Goal: Book appointment/travel/reservation

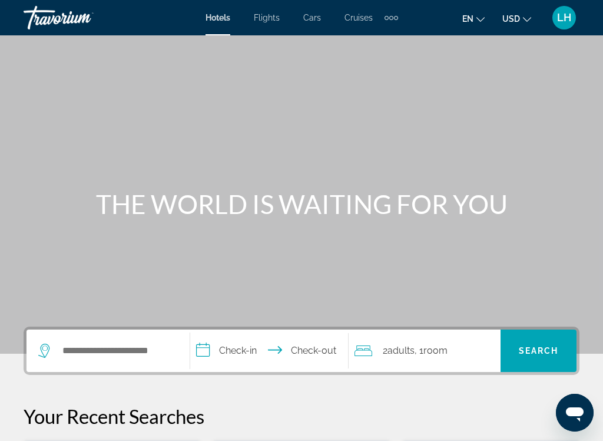
click at [396, 21] on div "Extra navigation items" at bounding box center [392, 18] width 14 height 18
click at [401, 57] on div "Hotels Flights Cars Cruises Activities" at bounding box center [372, 39] width 64 height 39
click at [378, 42] on span "Activities" at bounding box center [372, 39] width 34 height 9
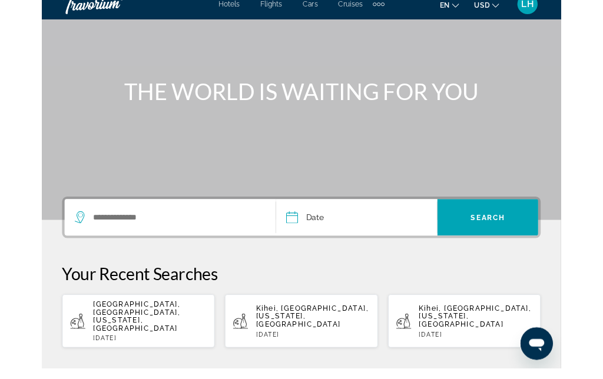
scroll to position [91, 0]
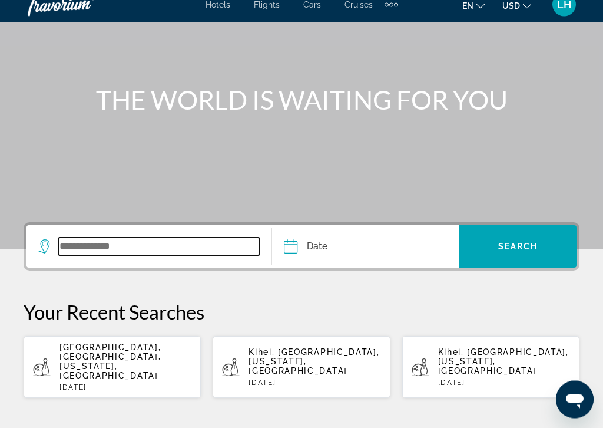
click at [141, 251] on input "Search widget" at bounding box center [158, 260] width 201 height 18
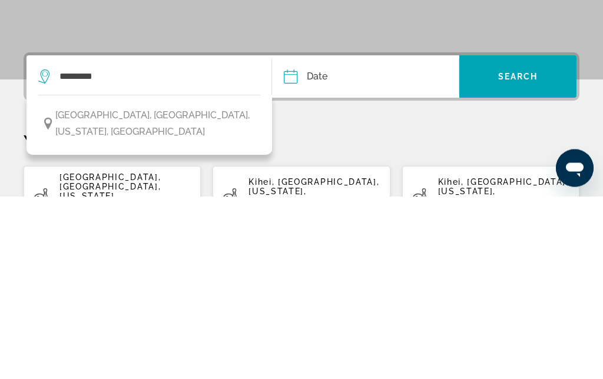
click at [178, 290] on span "[GEOGRAPHIC_DATA], [GEOGRAPHIC_DATA], [US_STATE], [GEOGRAPHIC_DATA]" at bounding box center [155, 306] width 200 height 33
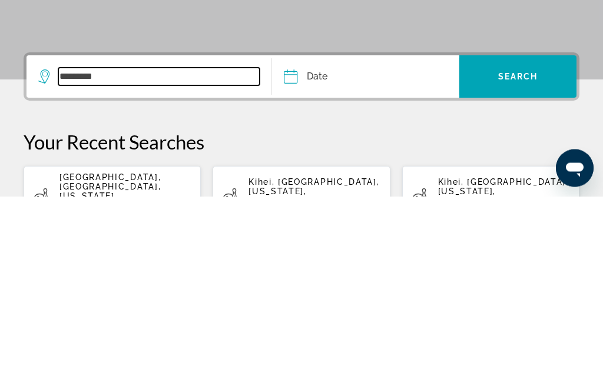
type input "**********"
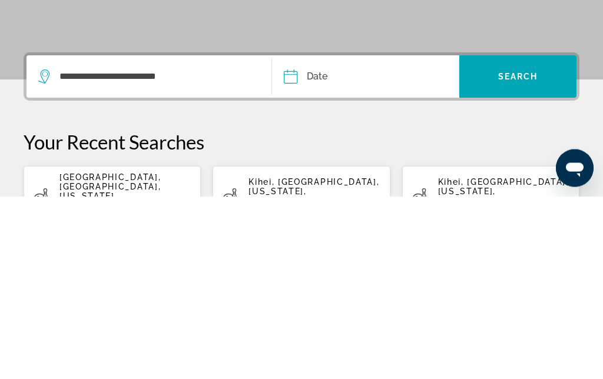
click at [299, 239] on input "Date" at bounding box center [327, 262] width 92 height 46
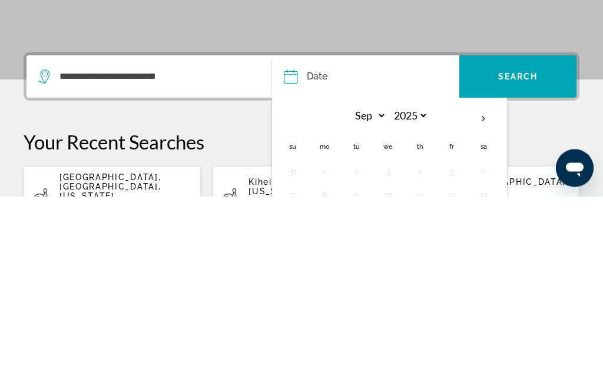
scroll to position [234, 0]
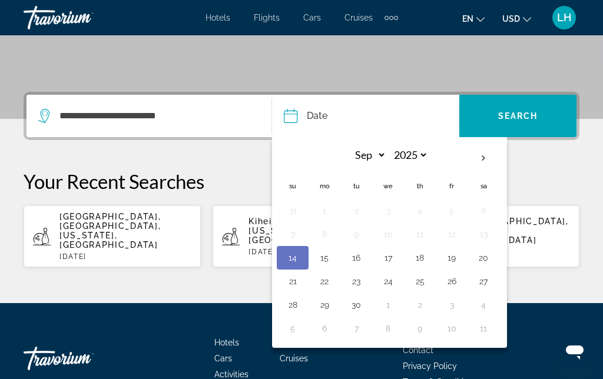
click at [491, 160] on th "Next month" at bounding box center [484, 159] width 32 height 26
click at [487, 160] on th "Next month" at bounding box center [484, 159] width 32 height 26
select select "**"
click at [293, 287] on button "16" at bounding box center [292, 281] width 19 height 16
type input "**********"
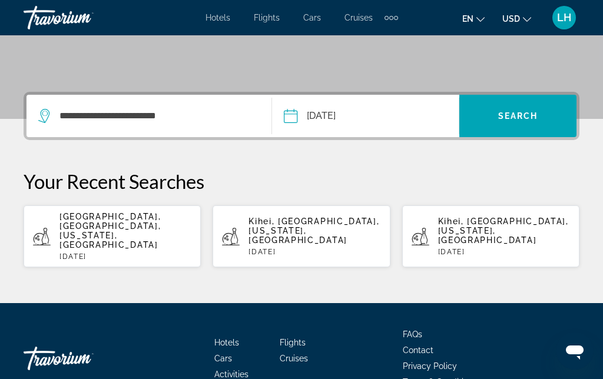
click at [527, 116] on span "Search" at bounding box center [518, 115] width 40 height 9
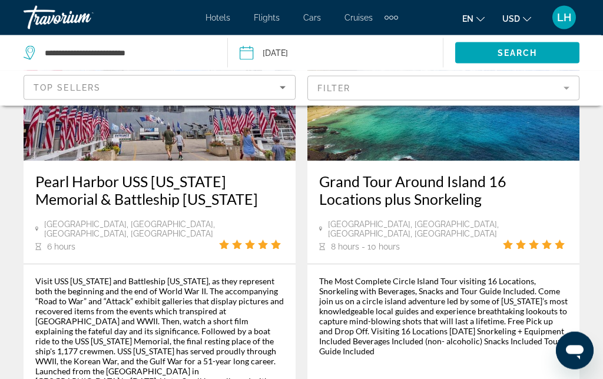
scroll to position [716, 0]
